Goal: Transaction & Acquisition: Purchase product/service

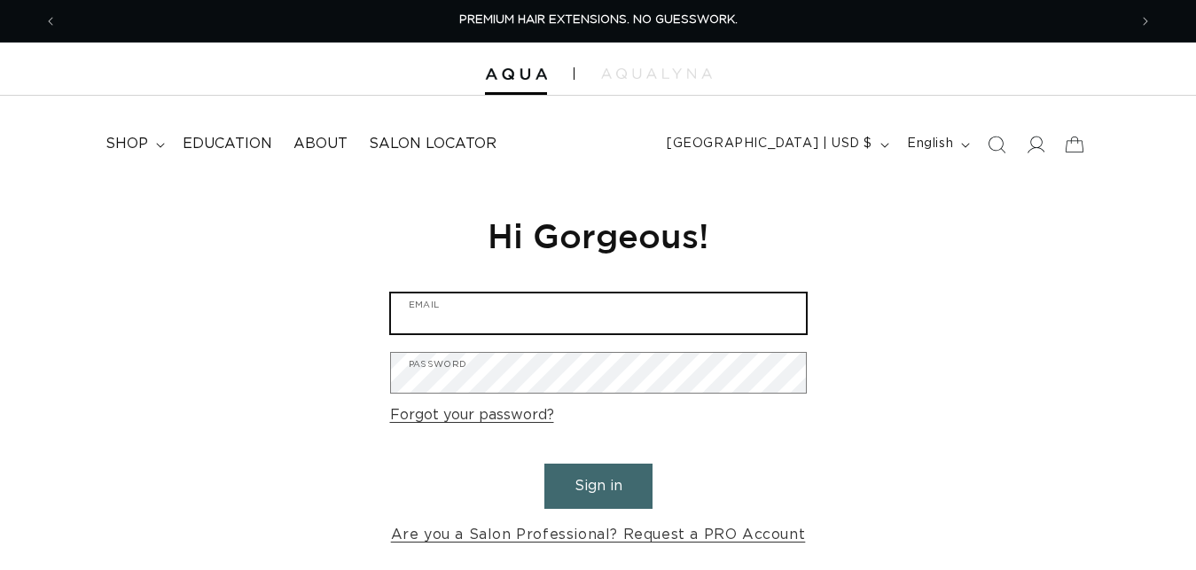
click at [643, 316] on input "Email" at bounding box center [598, 314] width 415 height 40
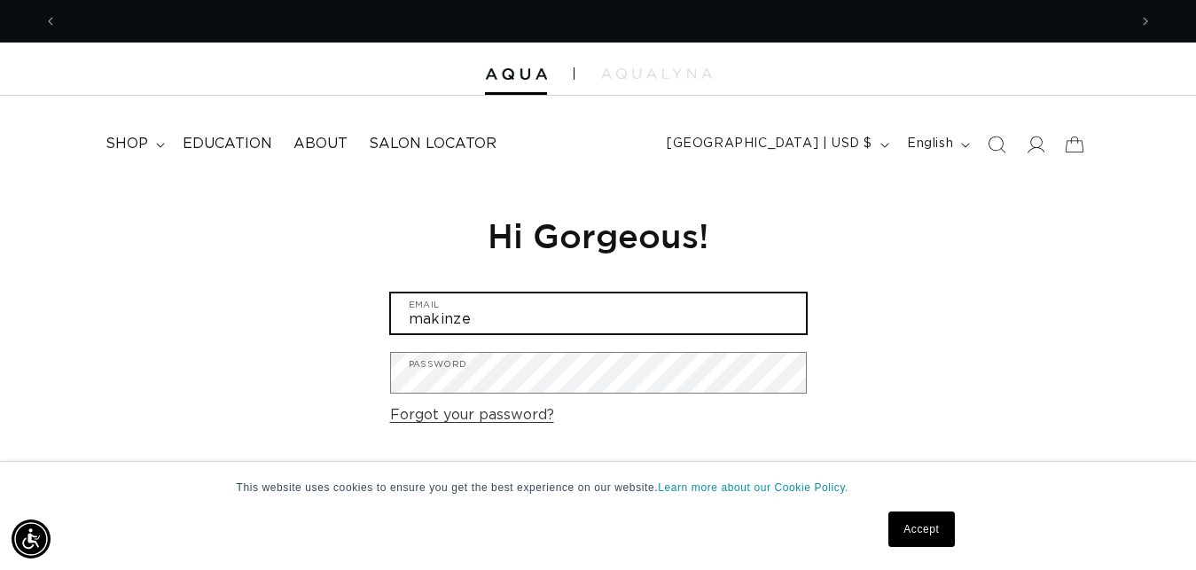
scroll to position [0, 1070]
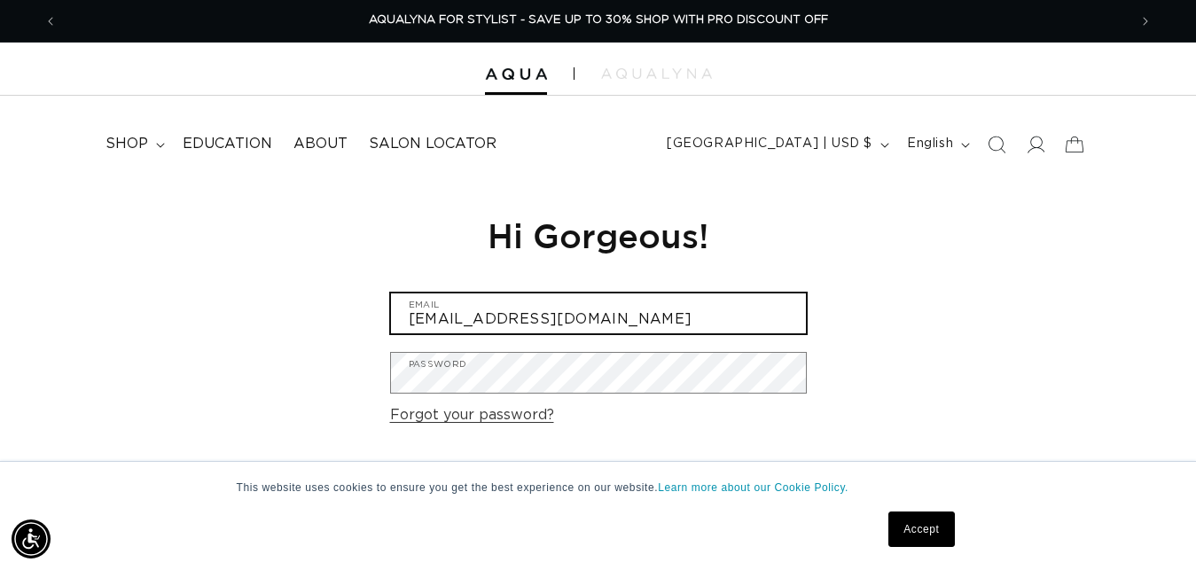
type input "makinzey111416@yahoo.com"
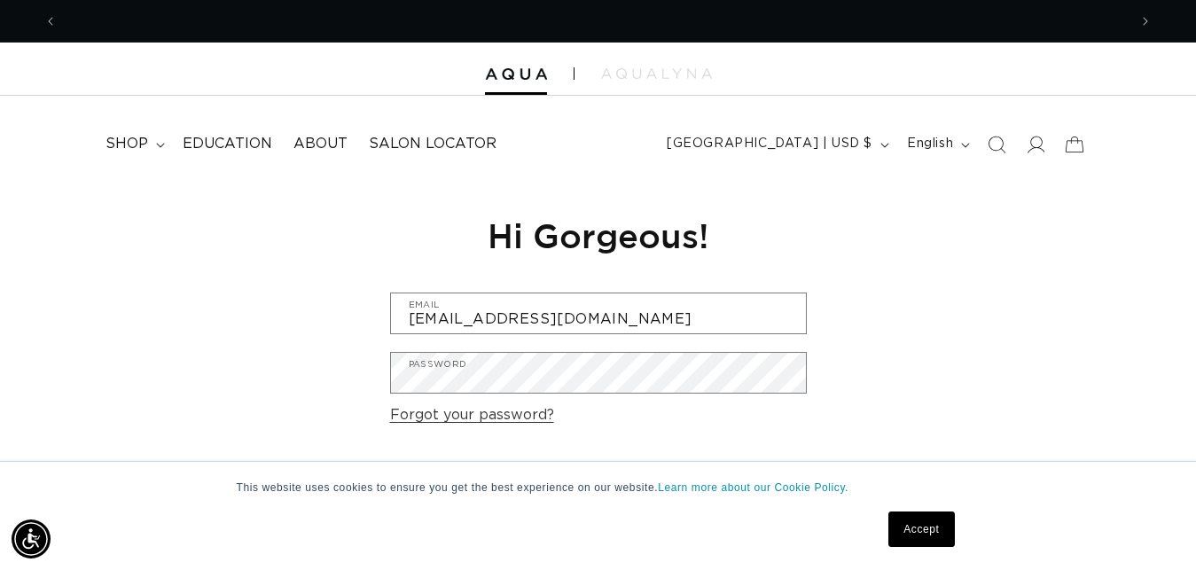
scroll to position [0, 0]
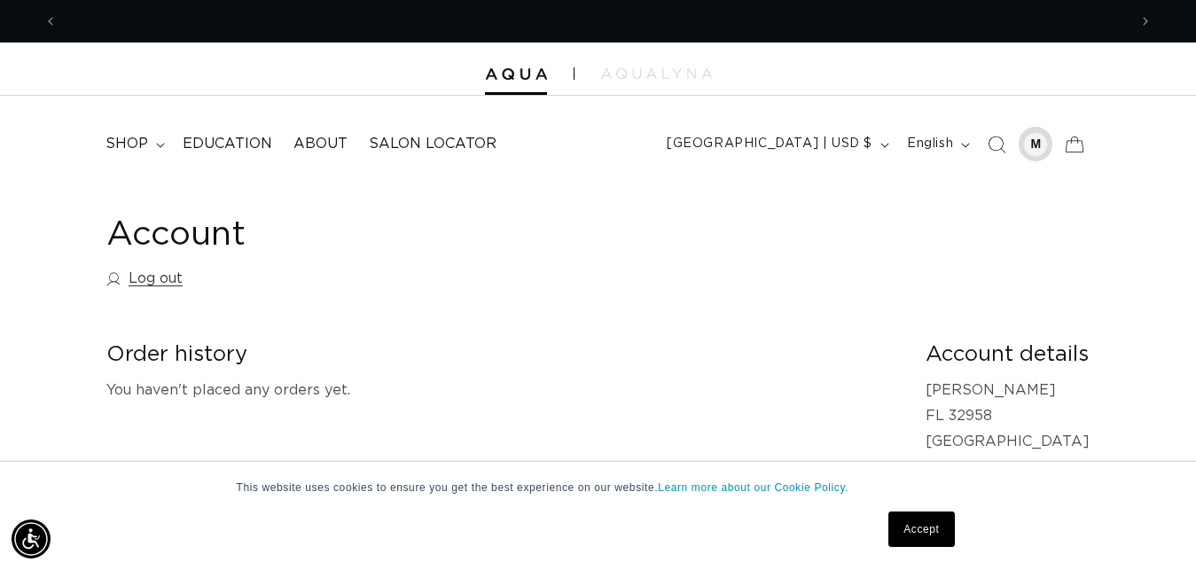
scroll to position [0, 2141]
click at [1031, 141] on div at bounding box center [1035, 144] width 25 height 25
click at [818, 277] on div "Account Log out" at bounding box center [598, 255] width 984 height 83
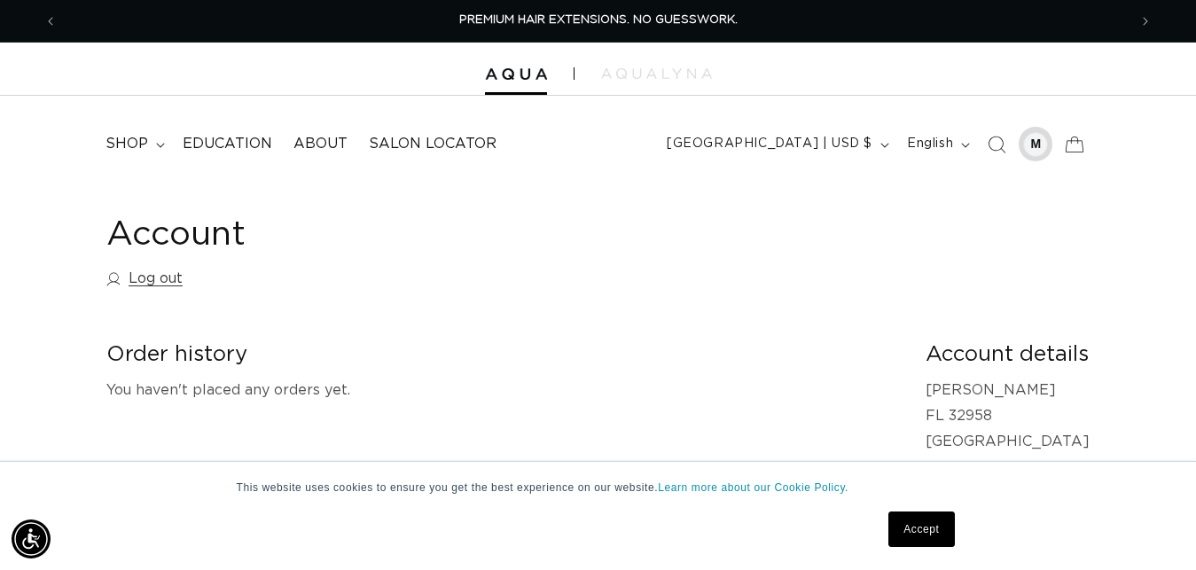
click at [1037, 154] on div at bounding box center [1035, 144] width 25 height 25
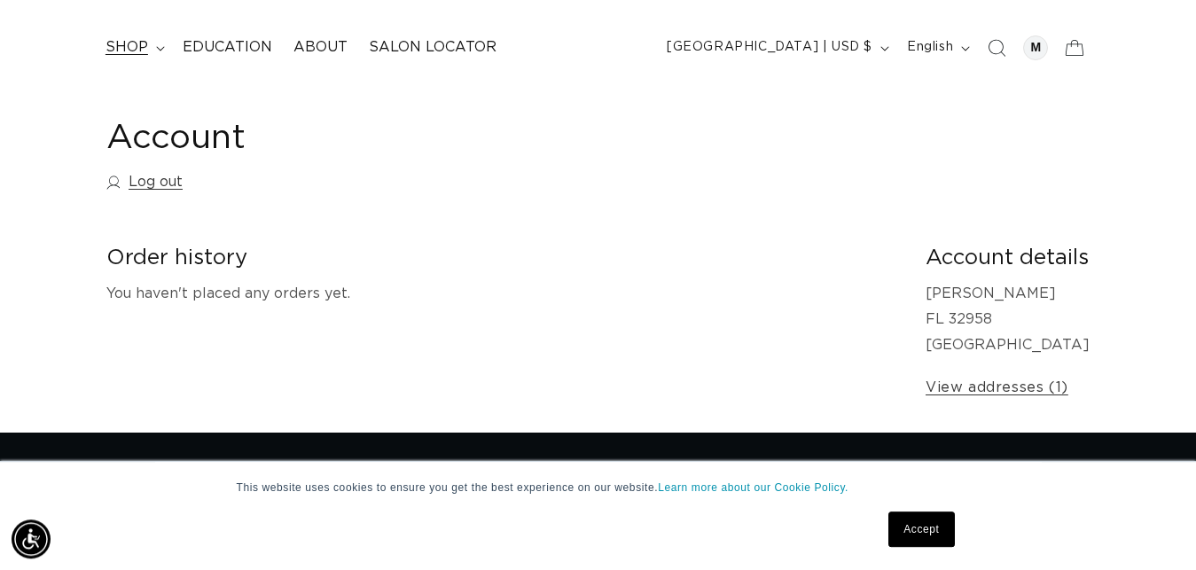
click at [129, 56] on span "shop" at bounding box center [127, 47] width 43 height 19
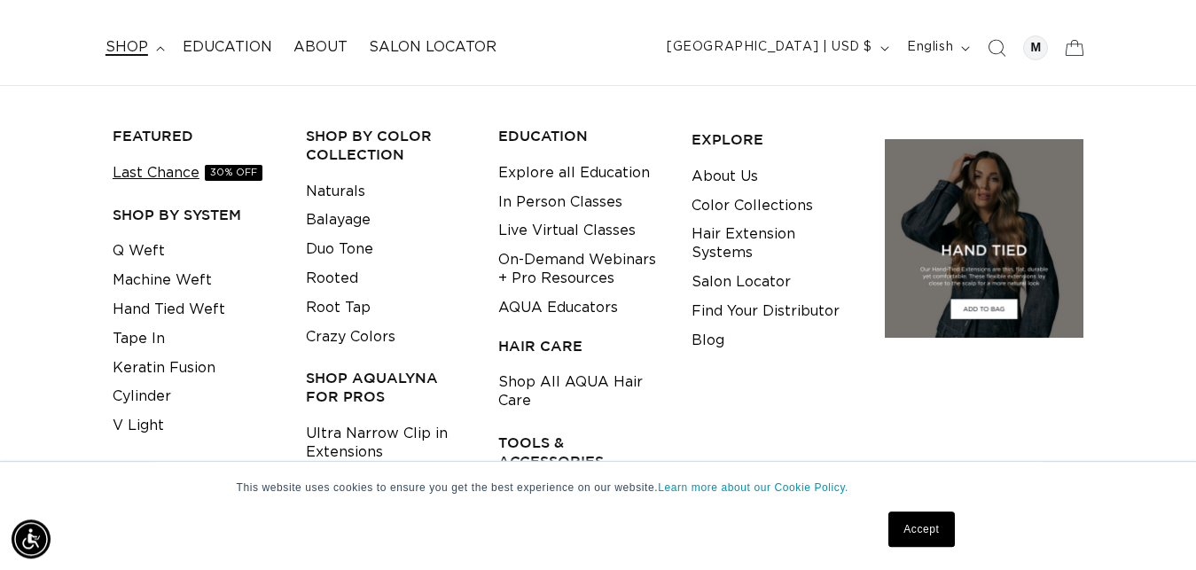
scroll to position [0, 1070]
click at [238, 178] on span "30% OFF" at bounding box center [234, 173] width 58 height 16
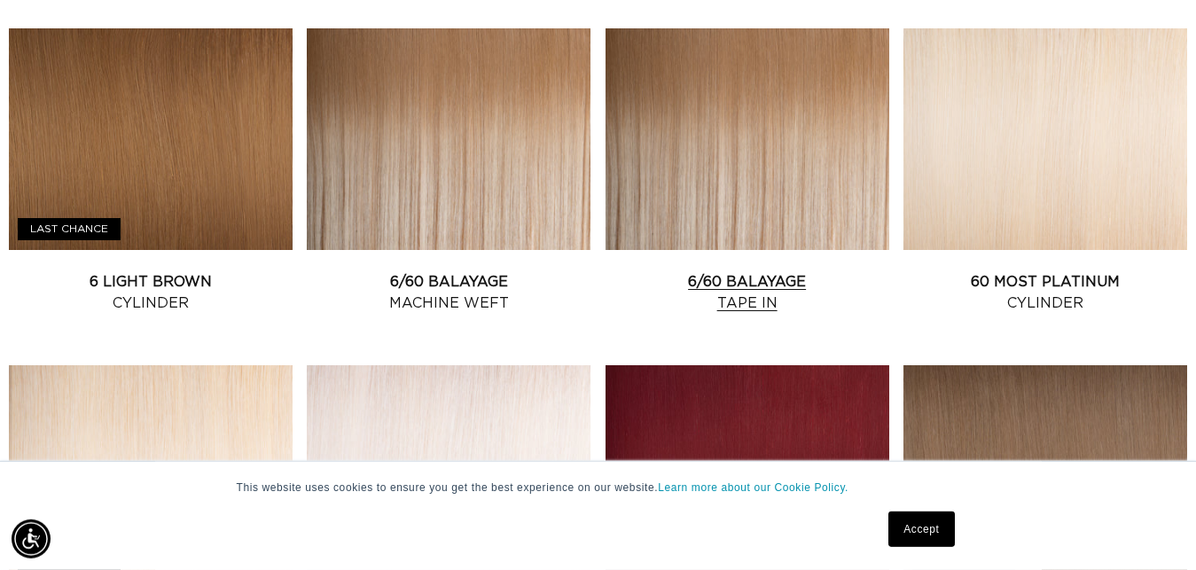
click at [734, 271] on link "6/60 Balayage Tape In" at bounding box center [748, 292] width 284 height 43
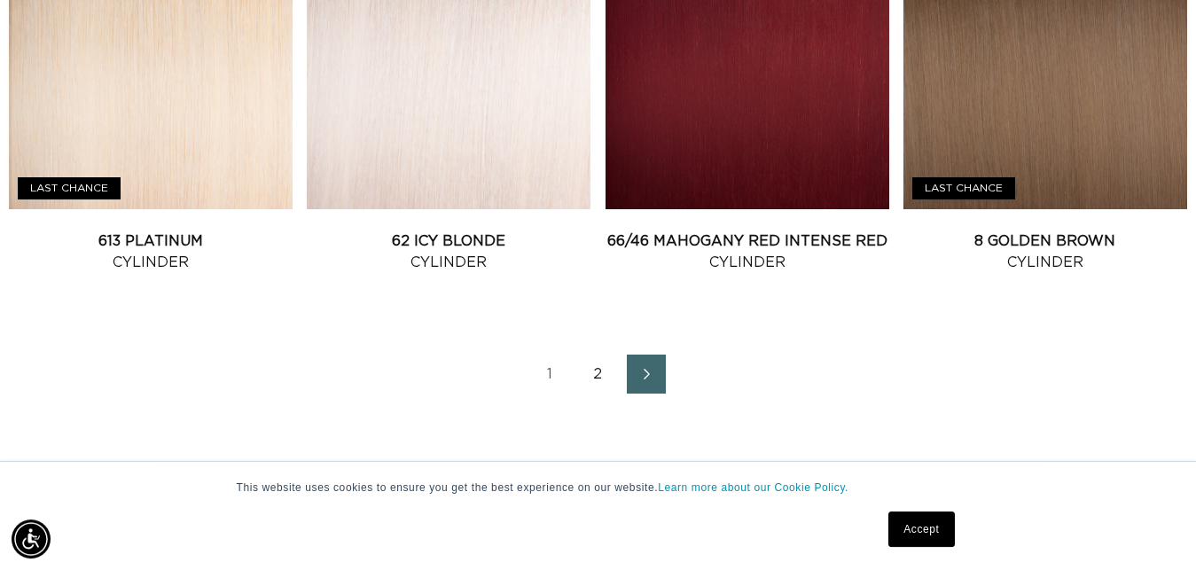
scroll to position [2214, 0]
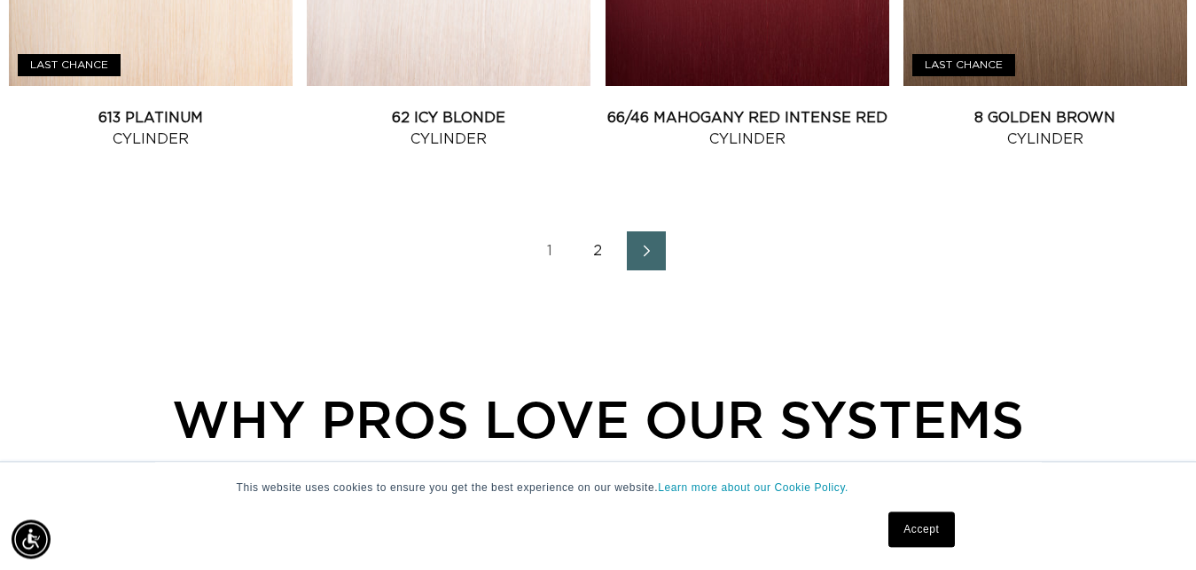
click at [655, 261] on link "Next page" at bounding box center [646, 250] width 39 height 39
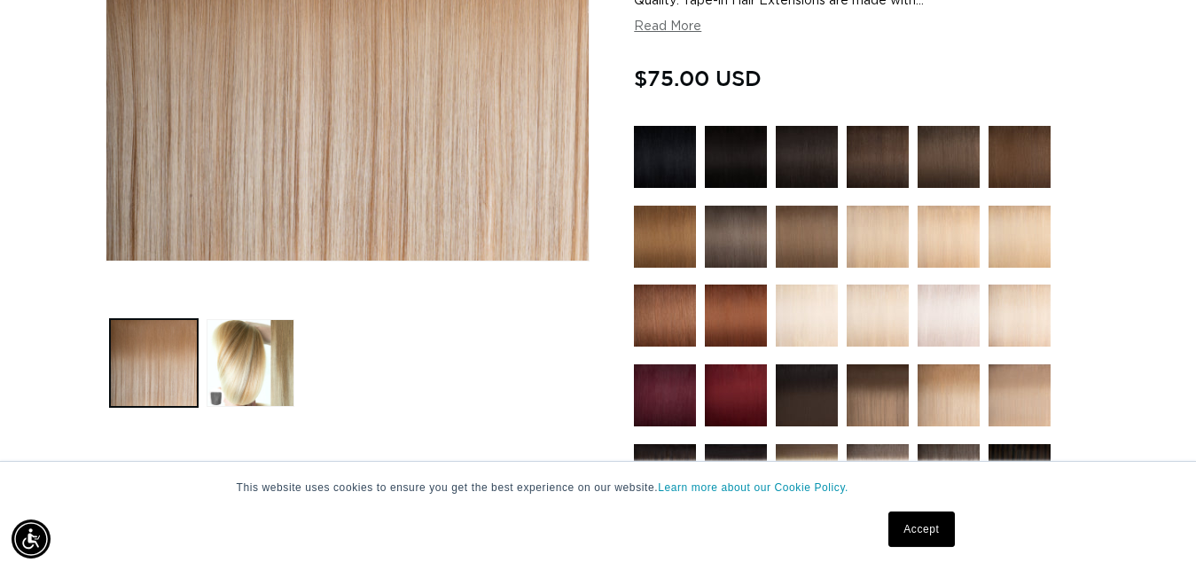
scroll to position [398, 0]
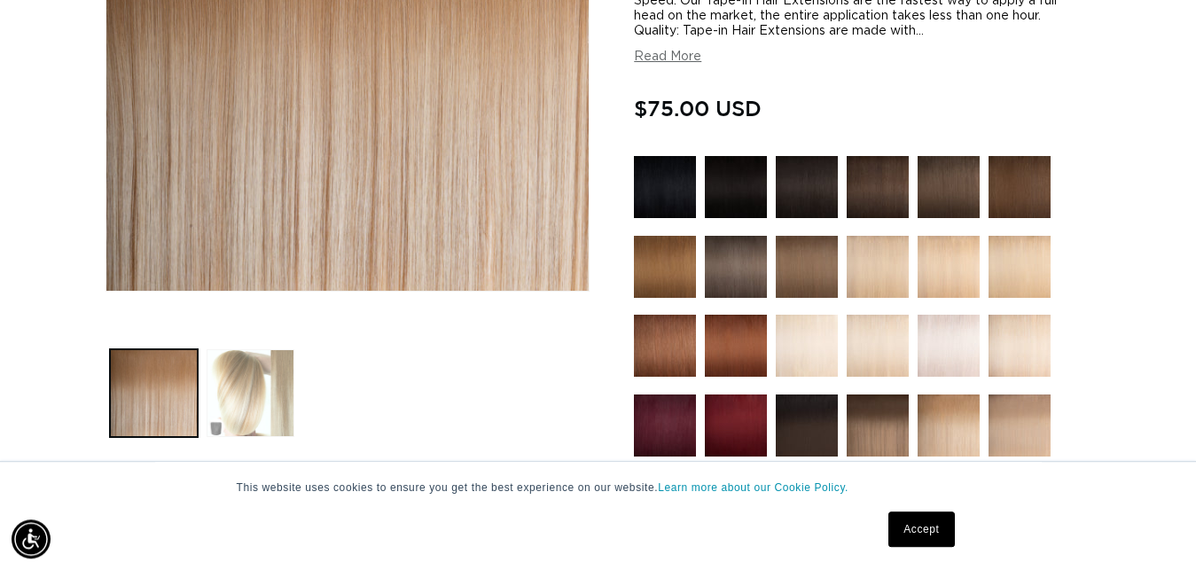
click at [269, 392] on button "Load image 2 in gallery view" at bounding box center [251, 393] width 88 height 88
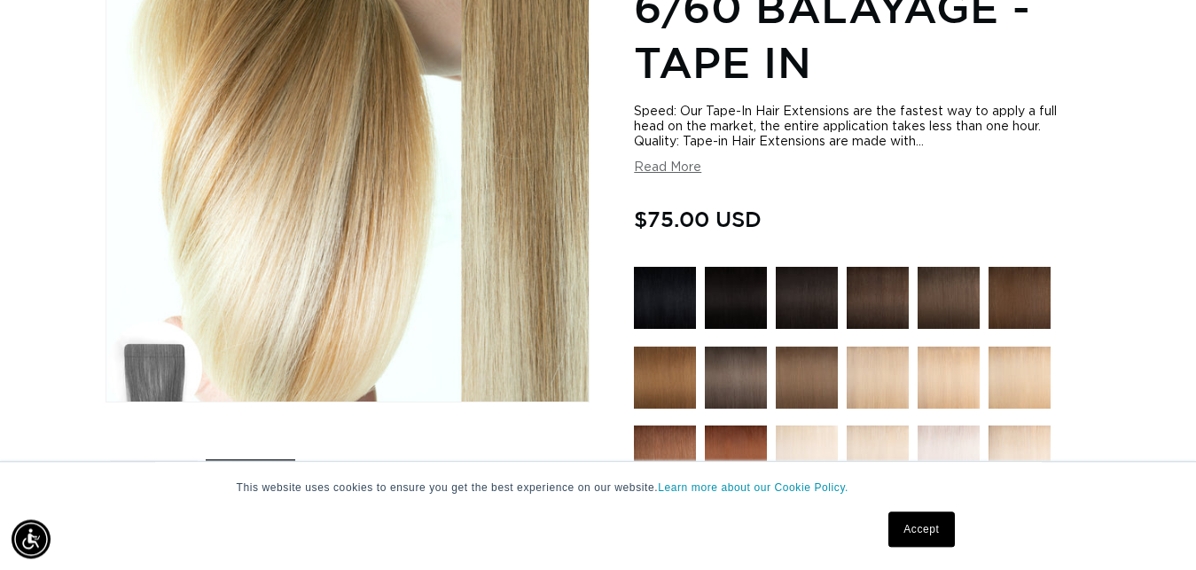
scroll to position [0, 1070]
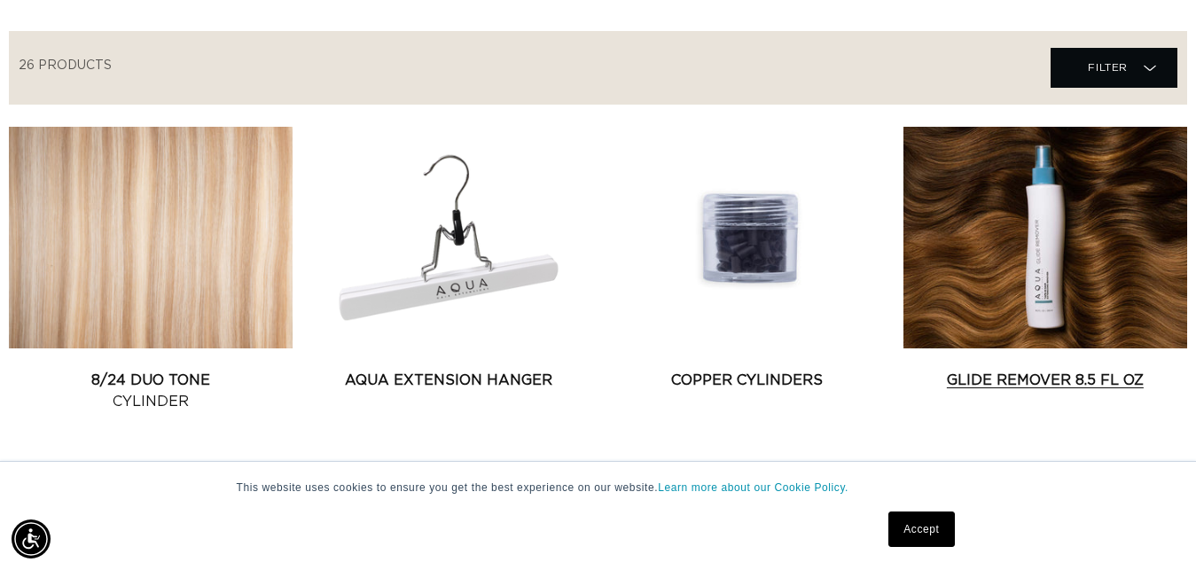
click at [1009, 370] on link "Glide Remover 8.5 fl oz" at bounding box center [1046, 380] width 284 height 21
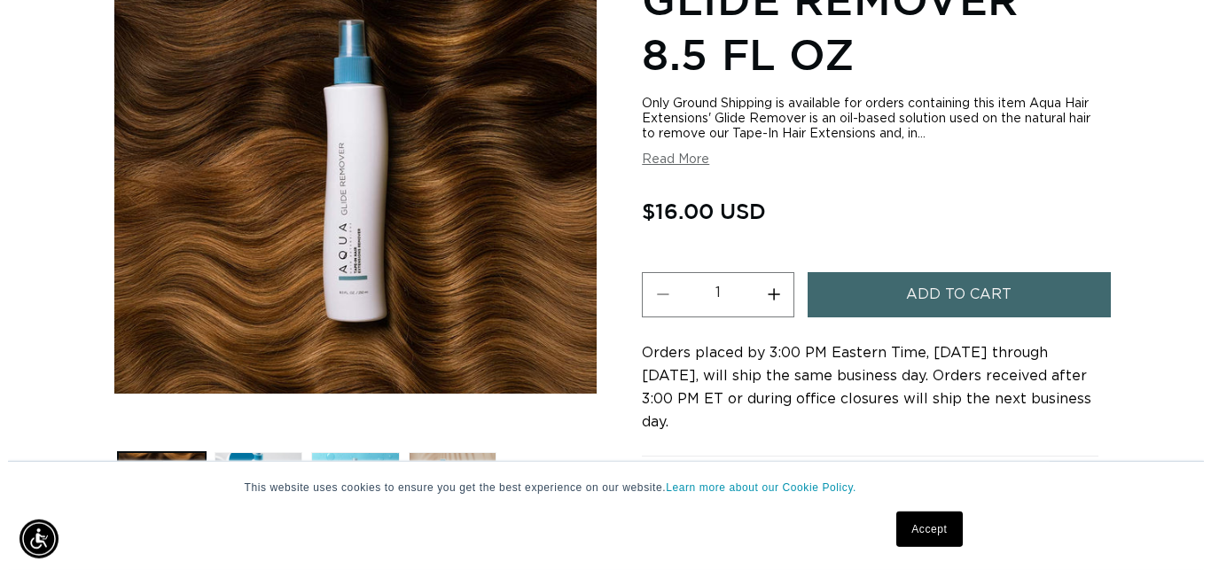
scroll to position [295, 0]
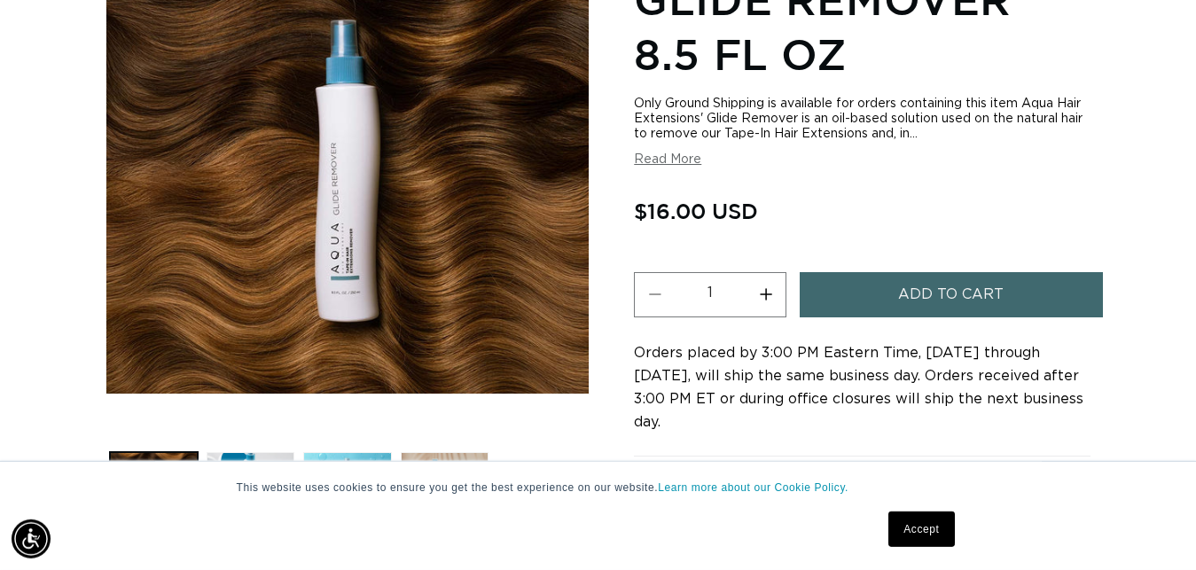
click at [860, 302] on button "Add to cart" at bounding box center [951, 294] width 303 height 45
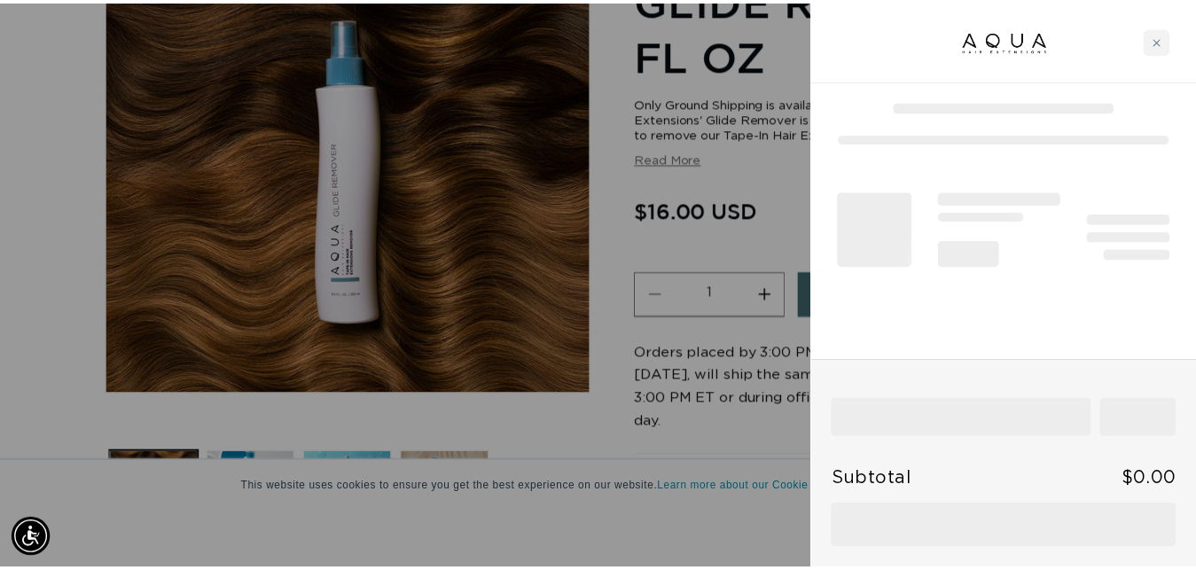
scroll to position [0, 1086]
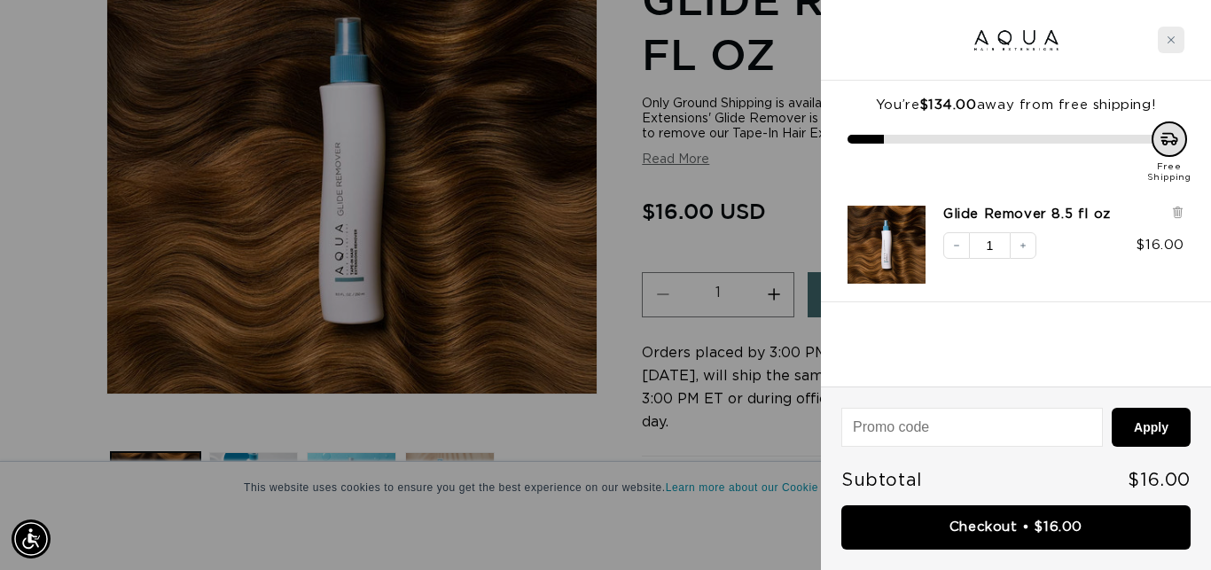
click at [1178, 42] on div "Close cart" at bounding box center [1171, 40] width 27 height 27
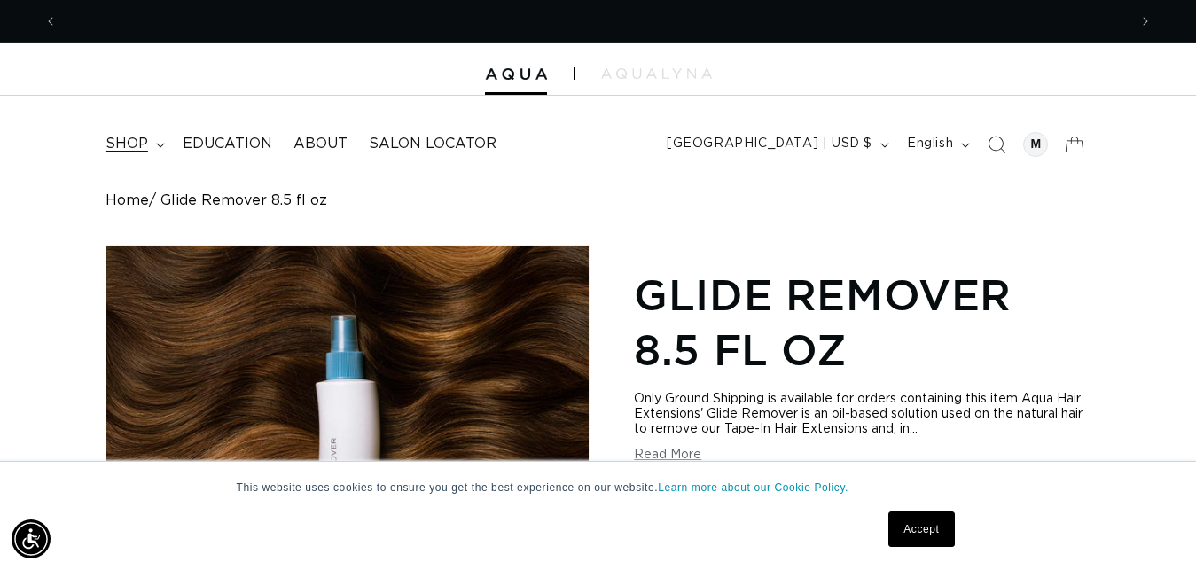
scroll to position [0, 0]
click at [146, 140] on span "shop" at bounding box center [127, 144] width 43 height 19
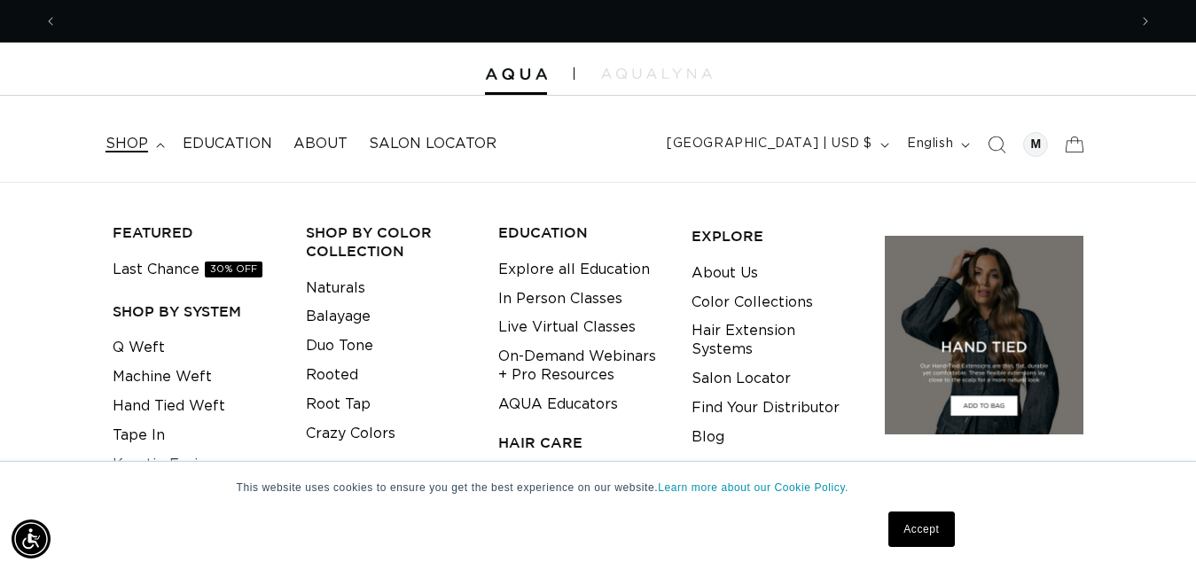
scroll to position [0, 1070]
click at [140, 438] on link "Tape In" at bounding box center [139, 435] width 52 height 29
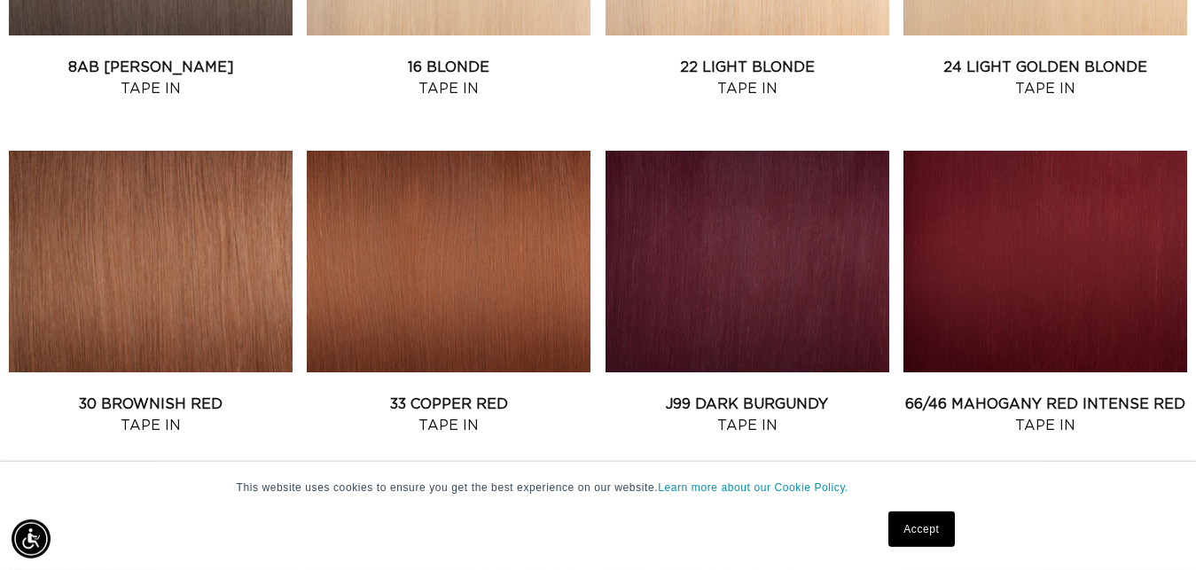
scroll to position [1592, 0]
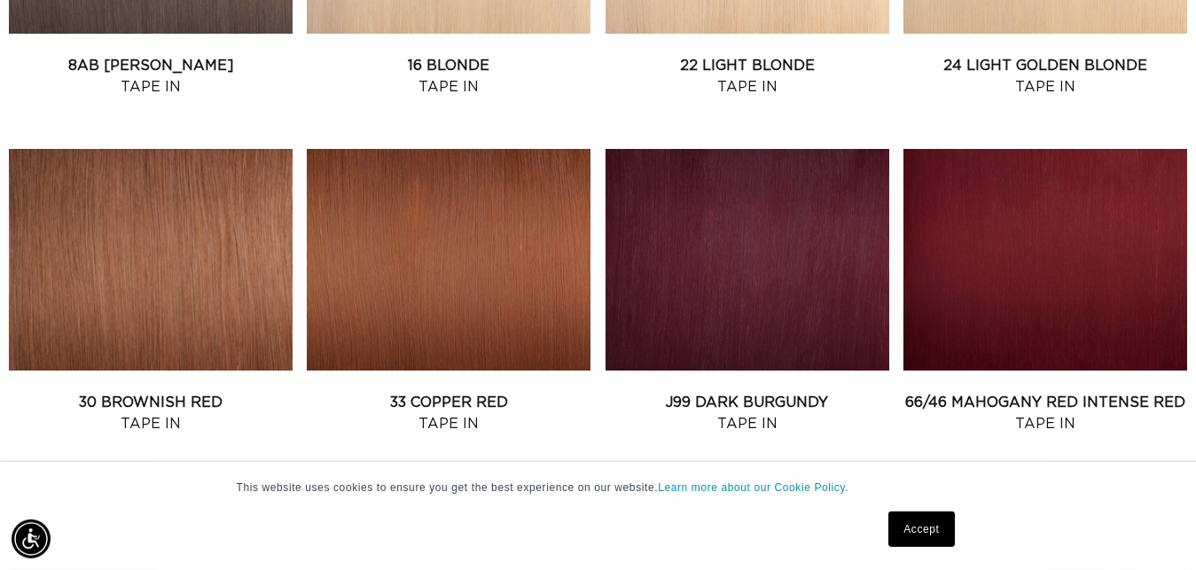
click at [718, 392] on link "J99 Dark Burgundy Tape In" at bounding box center [748, 413] width 284 height 43
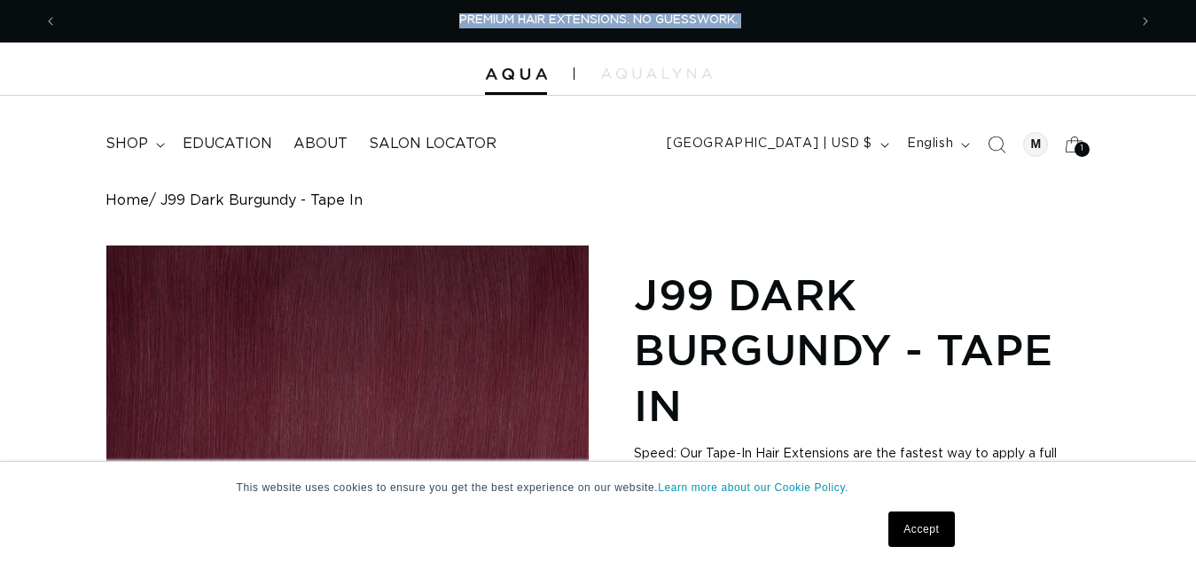
click at [44, 0] on html "This website uses cookies to ensure you get the best experience on our website.…" at bounding box center [598, 285] width 1196 height 570
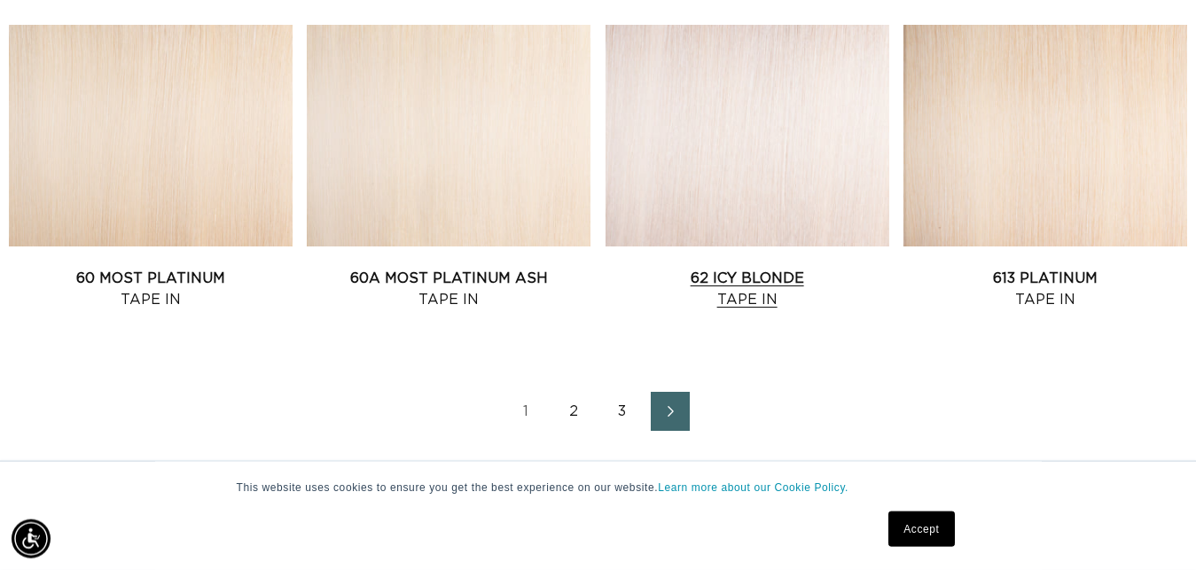
scroll to position [0, 1070]
click at [768, 268] on link "62 Icy Blonde Tape In" at bounding box center [748, 289] width 284 height 43
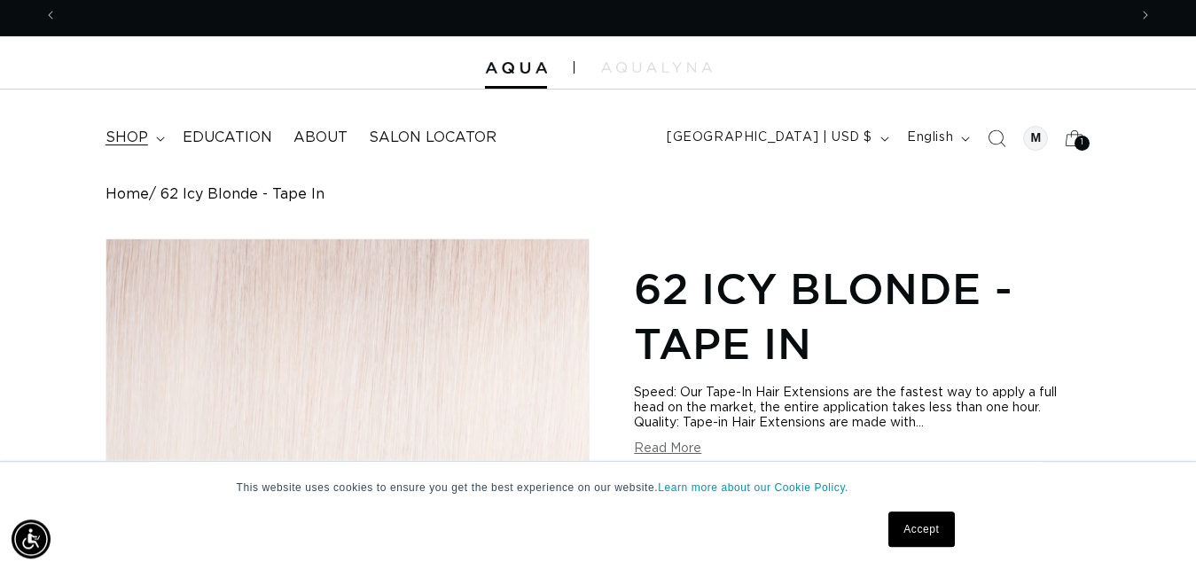
scroll to position [0, 2141]
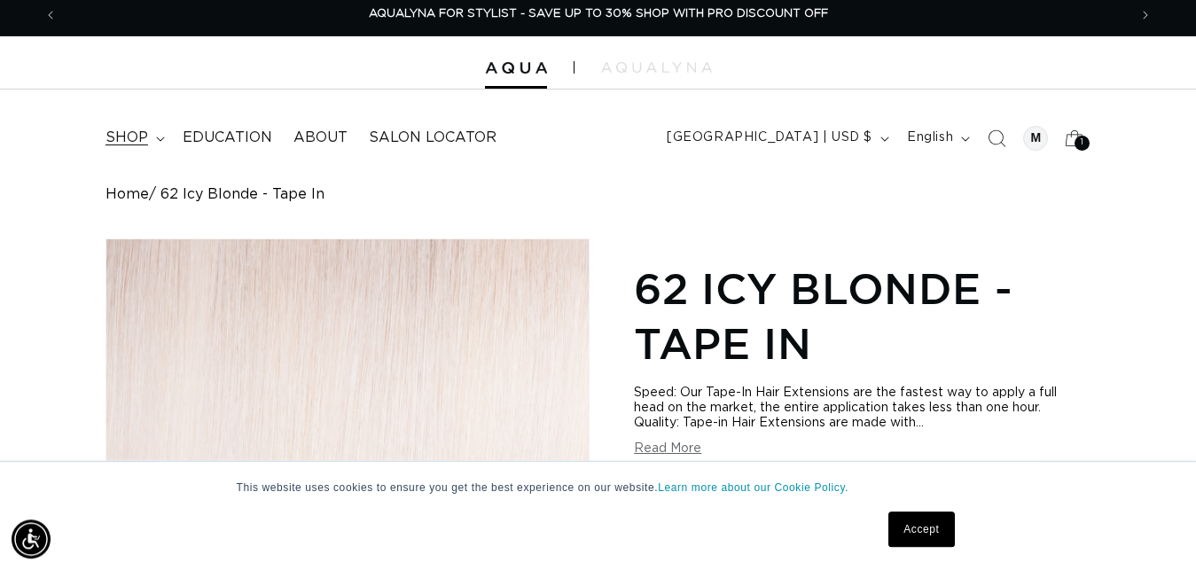
click at [149, 139] on summary "shop" at bounding box center [133, 138] width 77 height 40
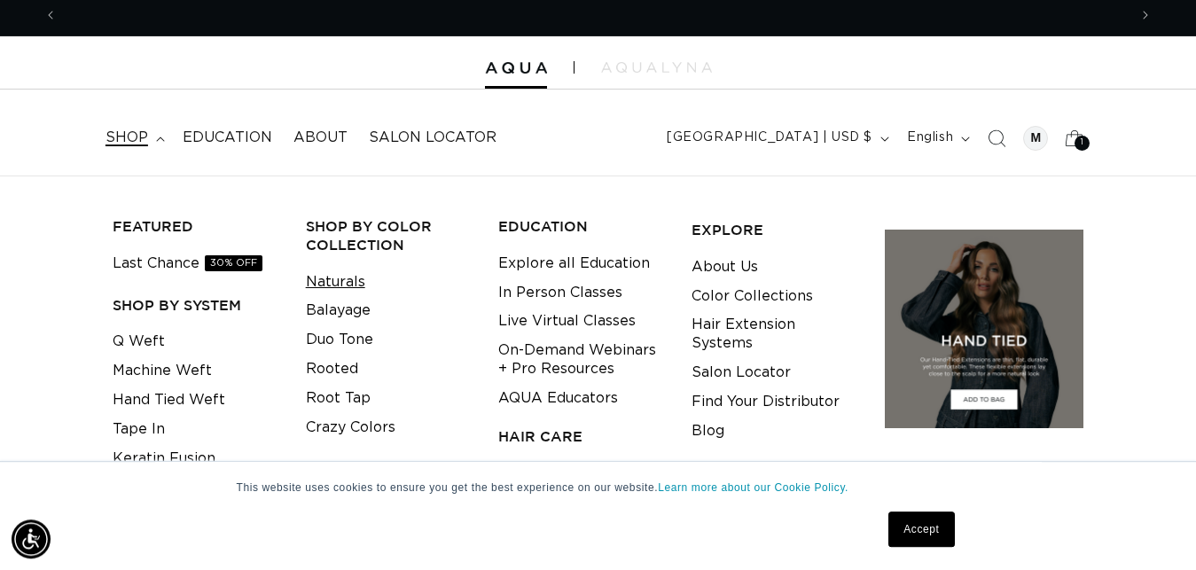
scroll to position [0, 0]
click at [367, 419] on link "Crazy Colors" at bounding box center [351, 427] width 90 height 29
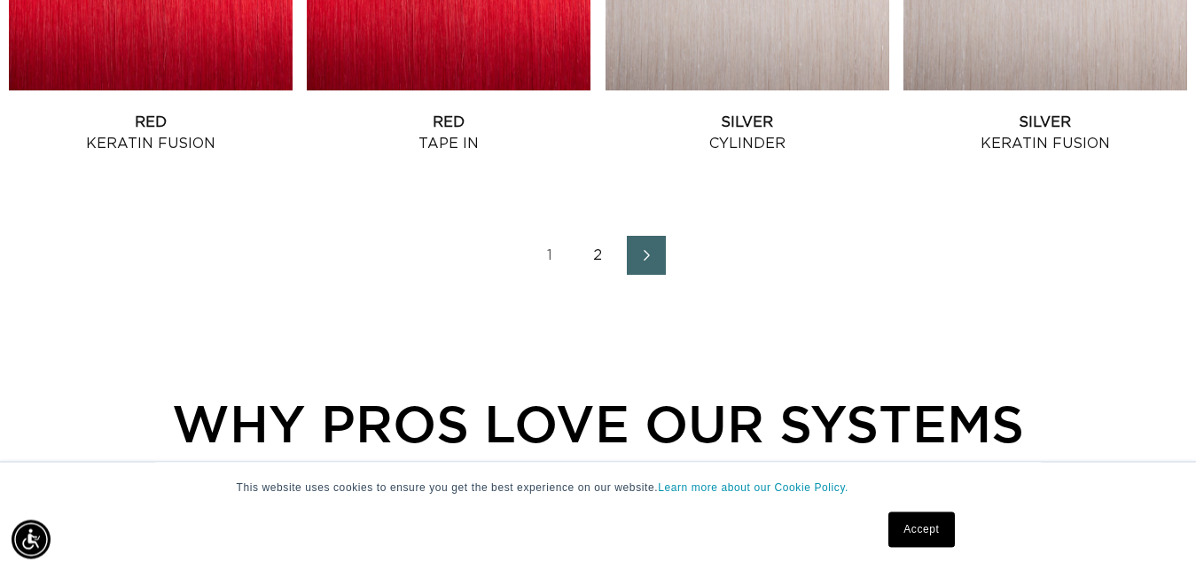
scroll to position [2225, 0]
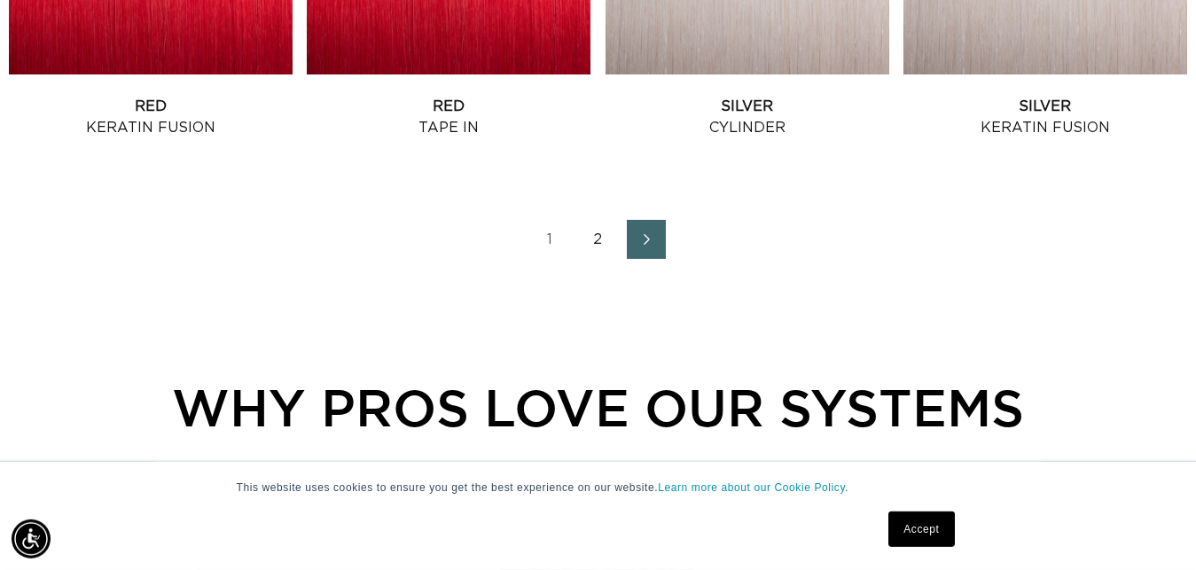
click at [649, 231] on span "Next page" at bounding box center [646, 239] width 12 height 21
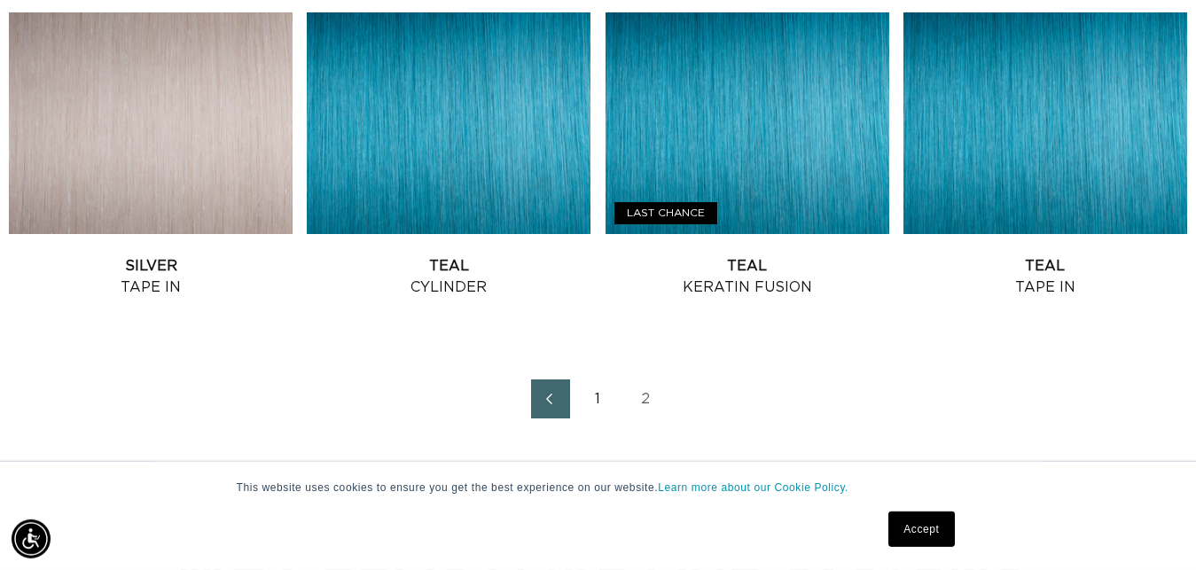
scroll to position [0, 1070]
click at [589, 401] on link "1" at bounding box center [598, 399] width 39 height 39
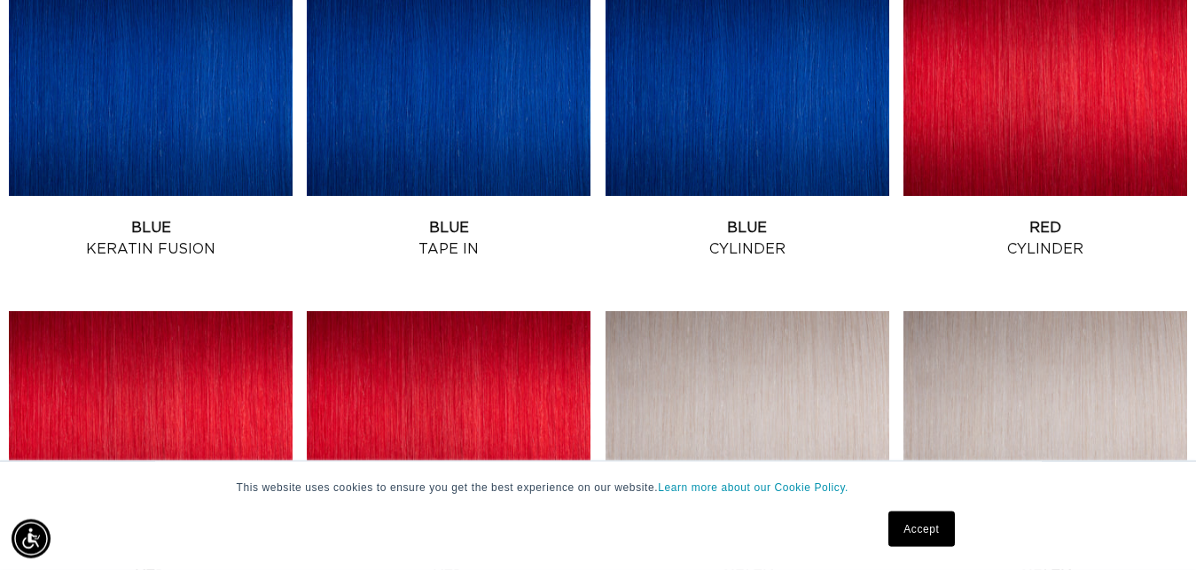
scroll to position [0, 1070]
click at [498, 217] on link "Blue Tape In" at bounding box center [449, 238] width 284 height 43
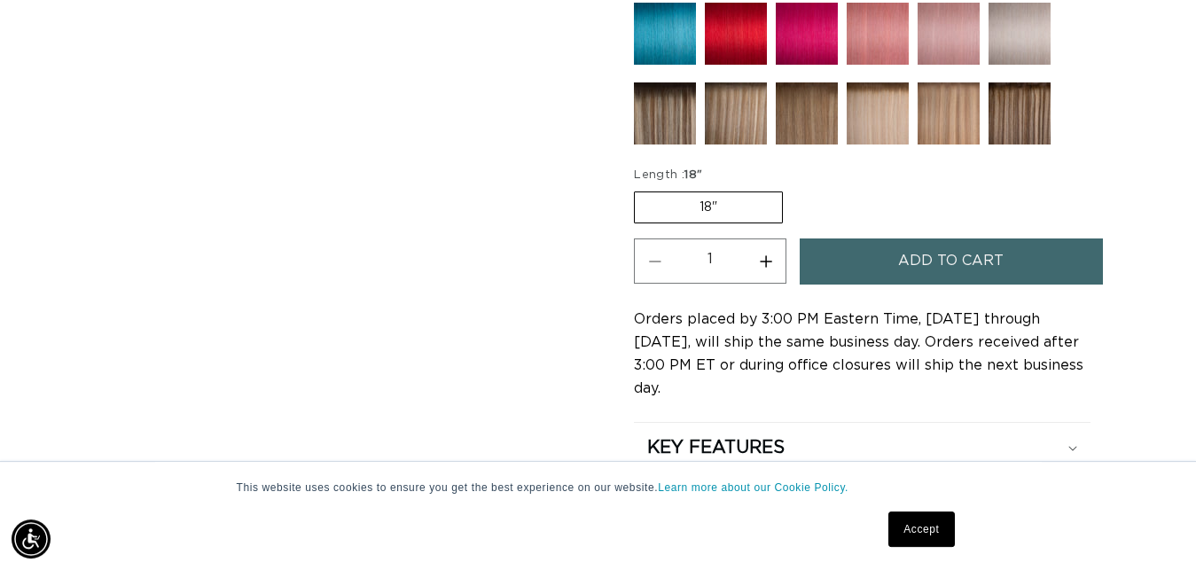
scroll to position [989, 0]
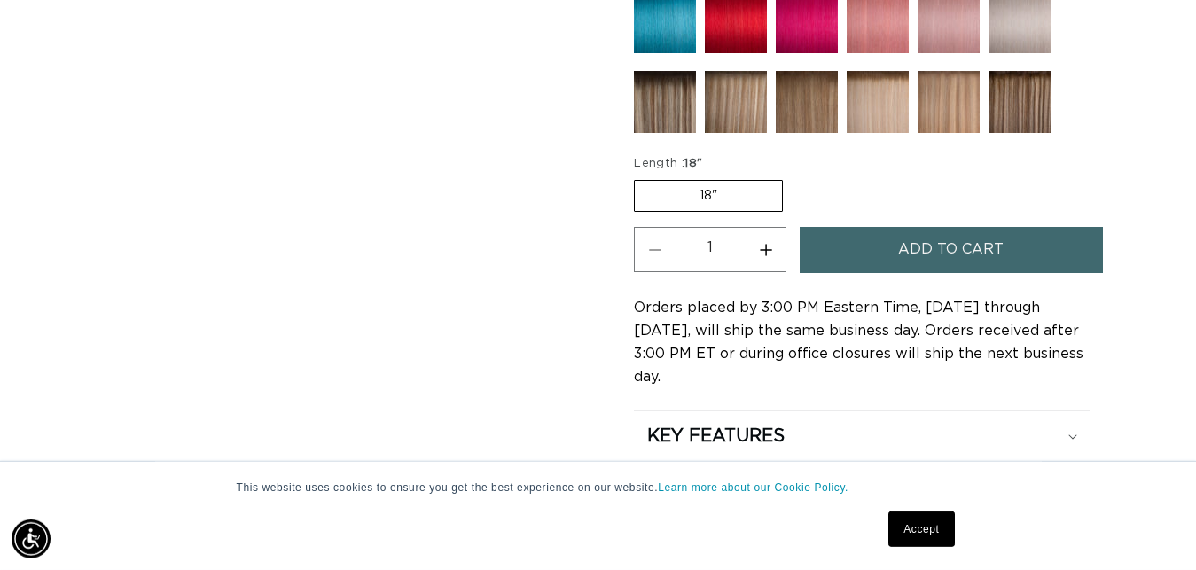
click at [757, 192] on label "18" Variant sold out or unavailable" at bounding box center [708, 196] width 149 height 32
click at [639, 177] on input "18" Variant sold out or unavailable" at bounding box center [639, 176] width 1 height 1
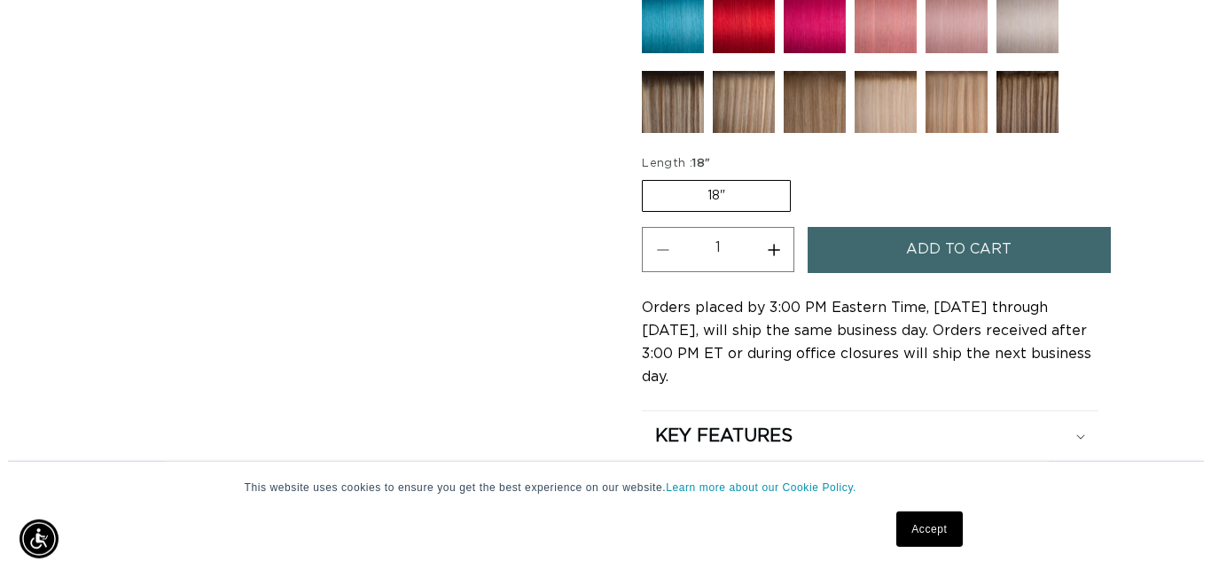
scroll to position [0, 2141]
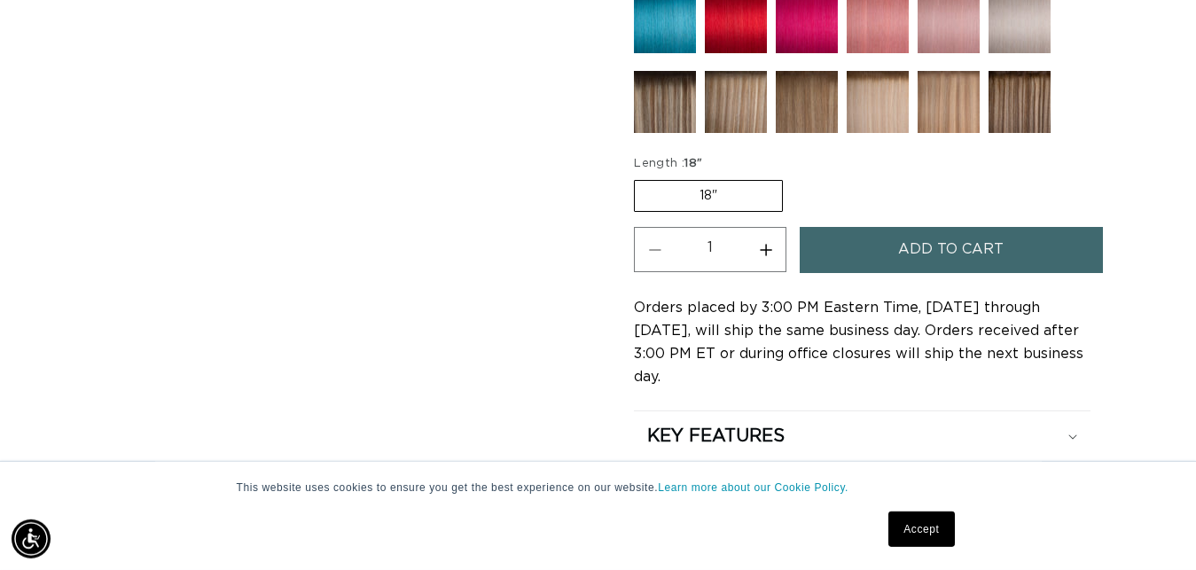
click at [762, 243] on button "Increase quantity for Blue - Tape In" at bounding box center [766, 249] width 40 height 45
type input "2"
click at [826, 240] on button "Add to cart" at bounding box center [951, 249] width 303 height 45
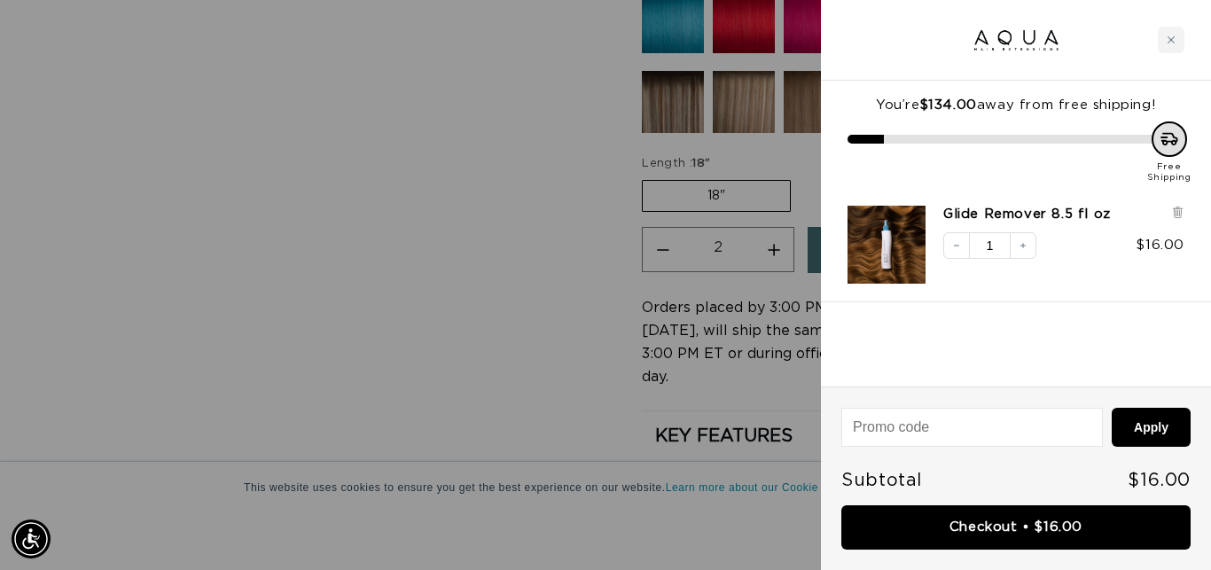
scroll to position [0, 0]
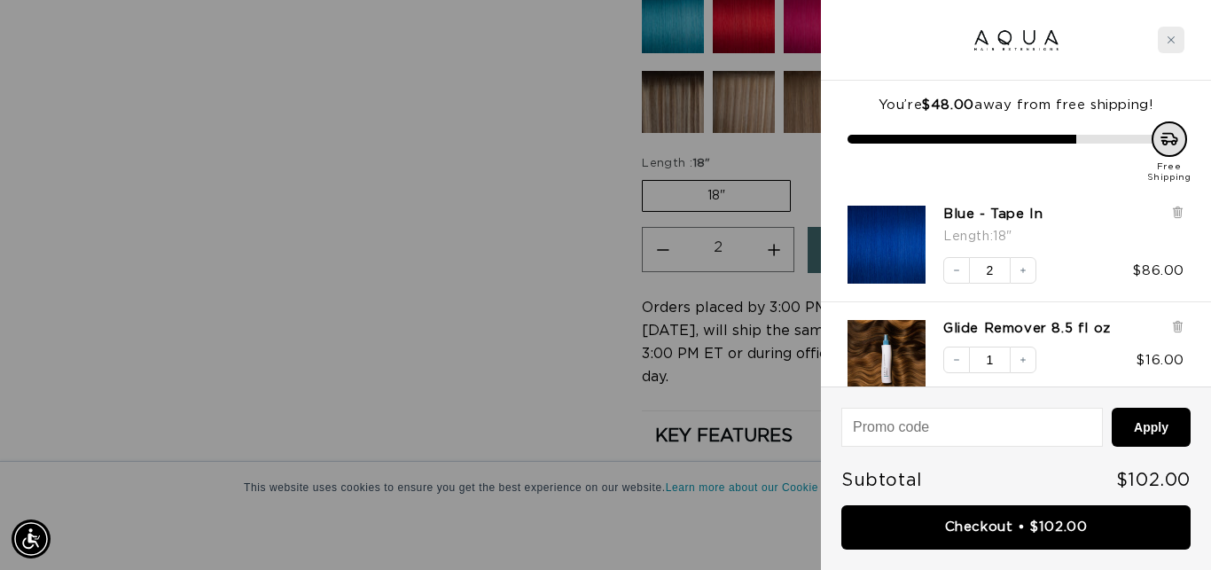
click at [1178, 44] on div "Close cart" at bounding box center [1171, 40] width 27 height 27
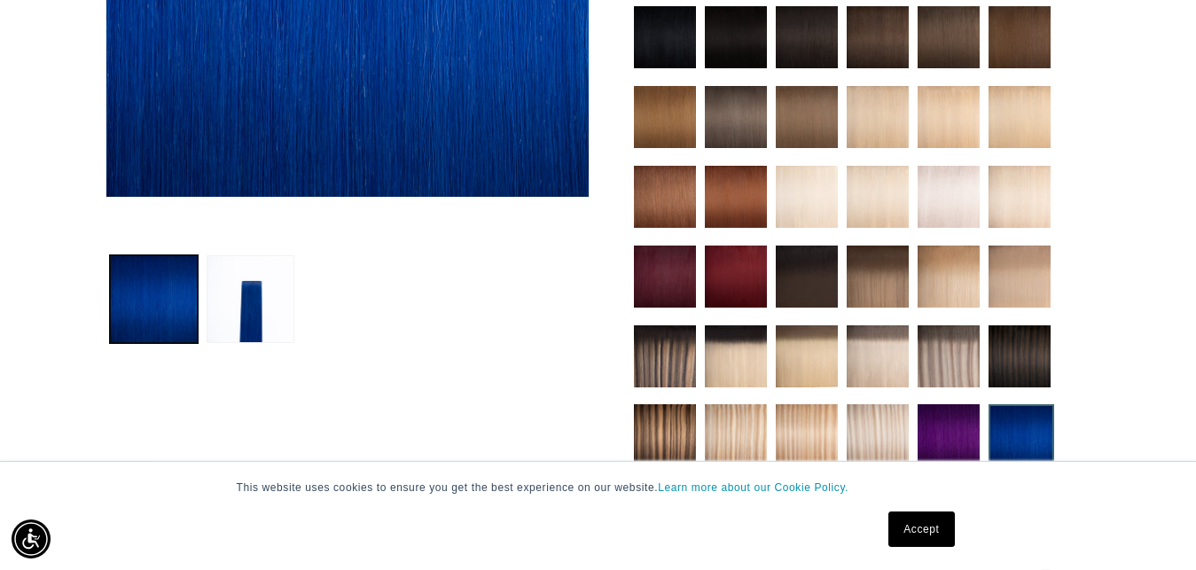
scroll to position [0, 2141]
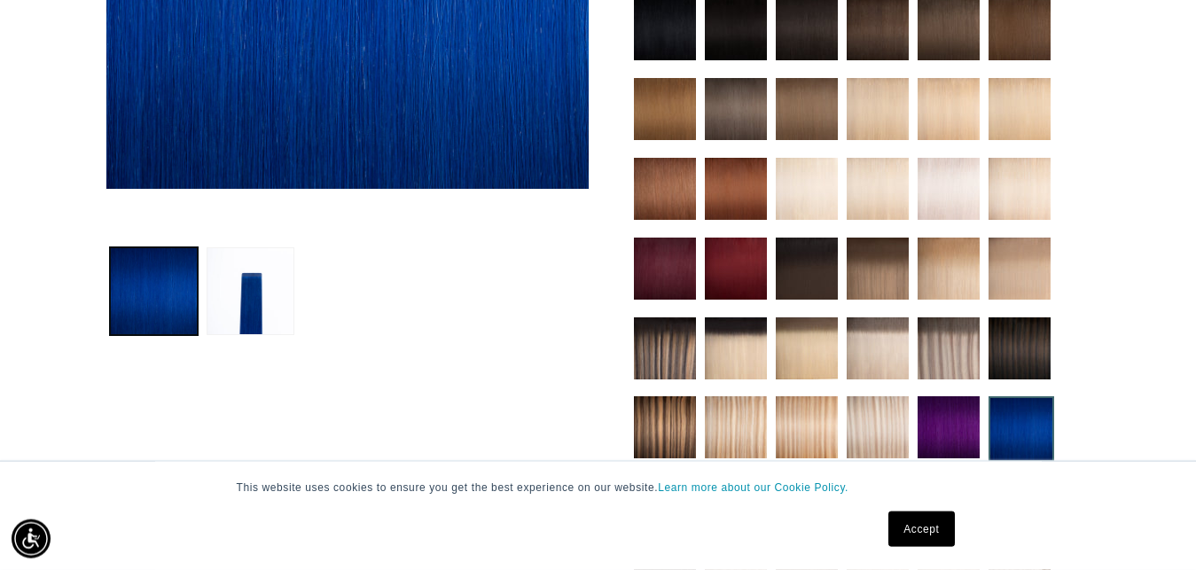
click at [929, 176] on img at bounding box center [949, 189] width 62 height 62
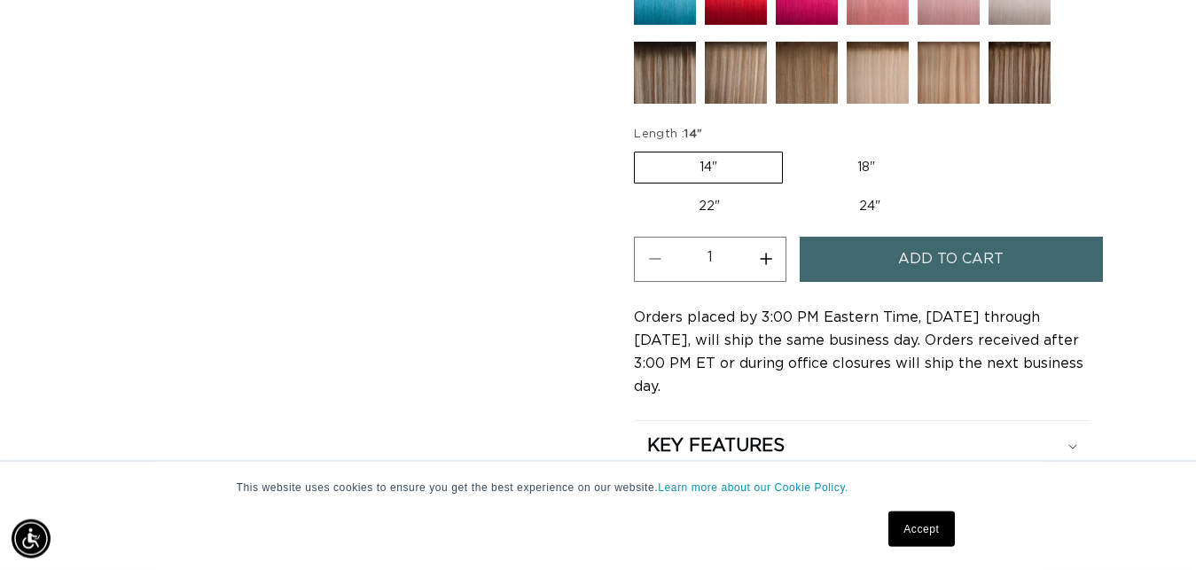
click at [860, 162] on label "18" Variant sold out or unavailable" at bounding box center [866, 168] width 147 height 30
click at [793, 149] on input "18" Variant sold out or unavailable" at bounding box center [792, 148] width 1 height 1
radio input "true"
click at [915, 260] on span "Add to cart" at bounding box center [951, 259] width 106 height 45
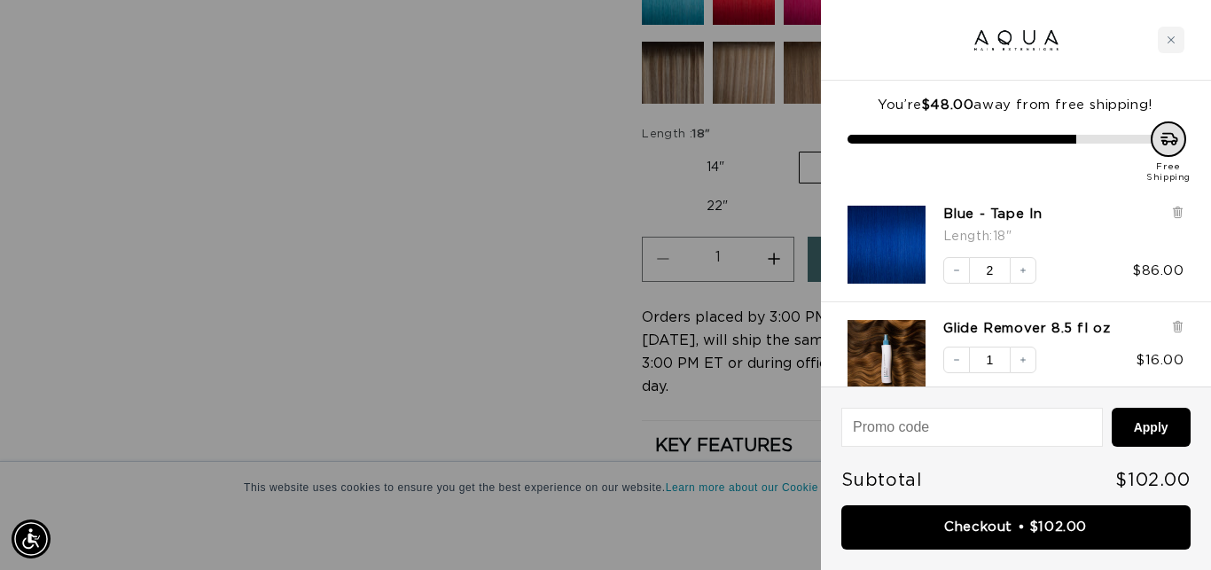
scroll to position [0, 1086]
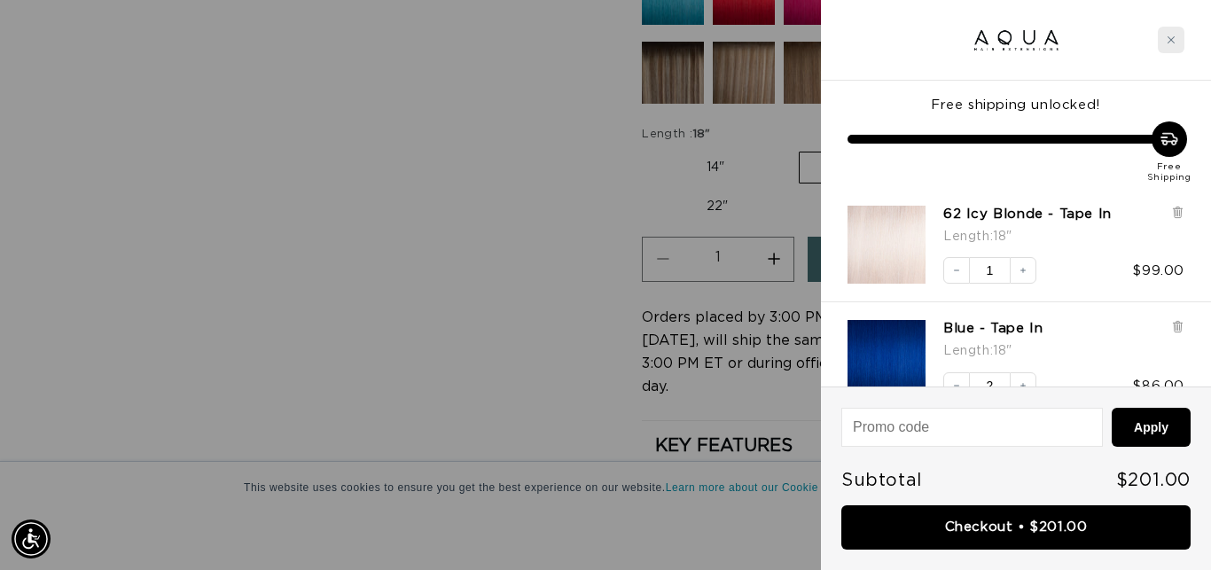
click at [1167, 35] on div "Close cart" at bounding box center [1171, 40] width 27 height 27
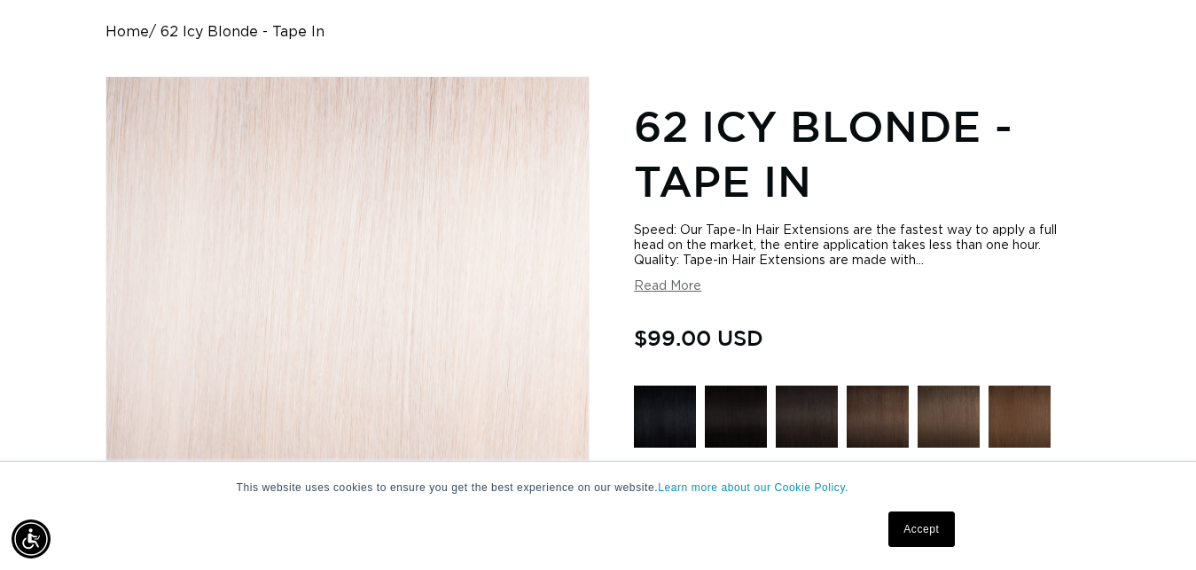
scroll to position [0, 0]
click at [686, 290] on button "Read More" at bounding box center [667, 286] width 67 height 15
